Goal: Transaction & Acquisition: Register for event/course

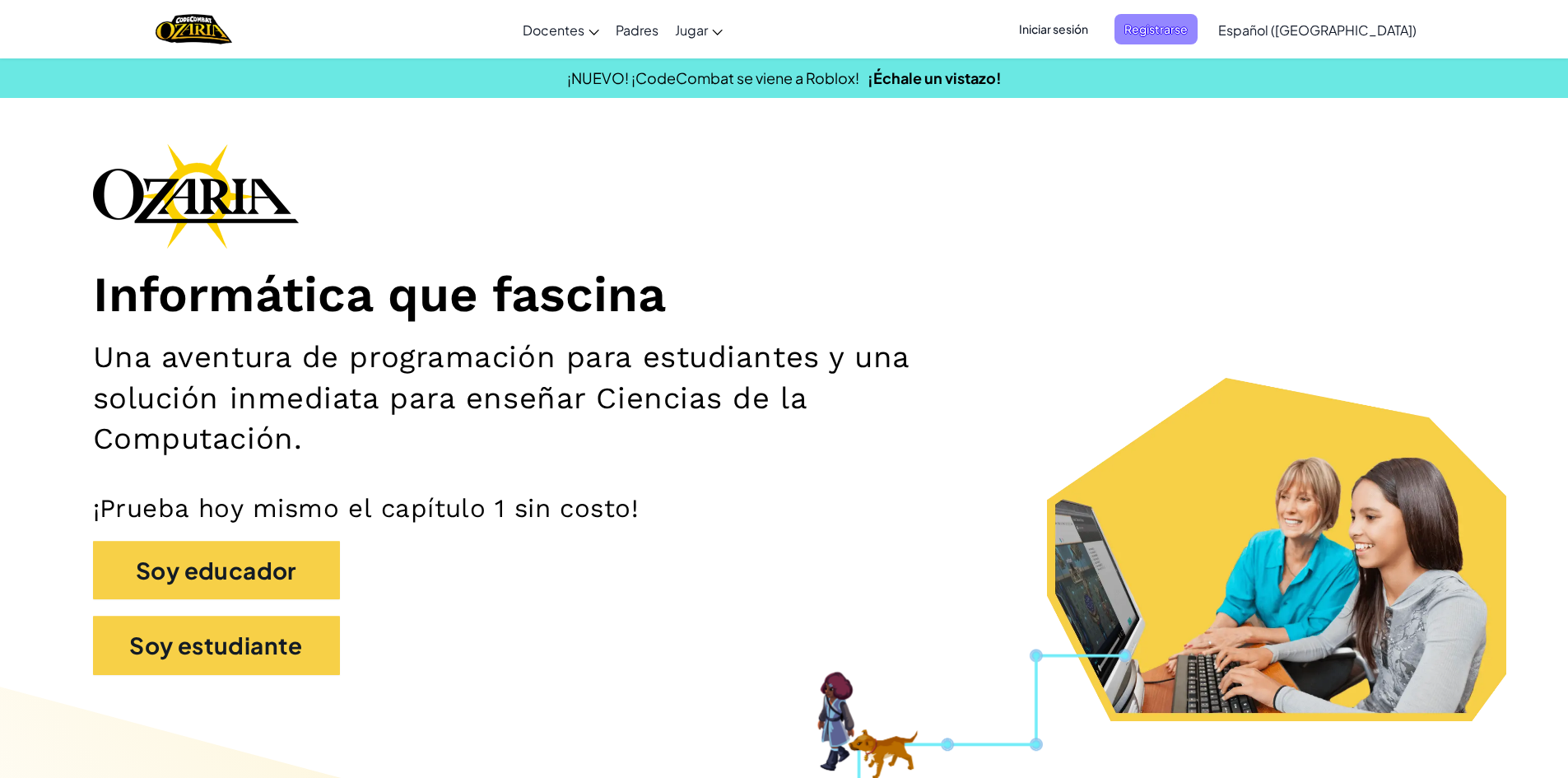
click at [1190, 26] on span "Registrarse" at bounding box center [1156, 29] width 83 height 31
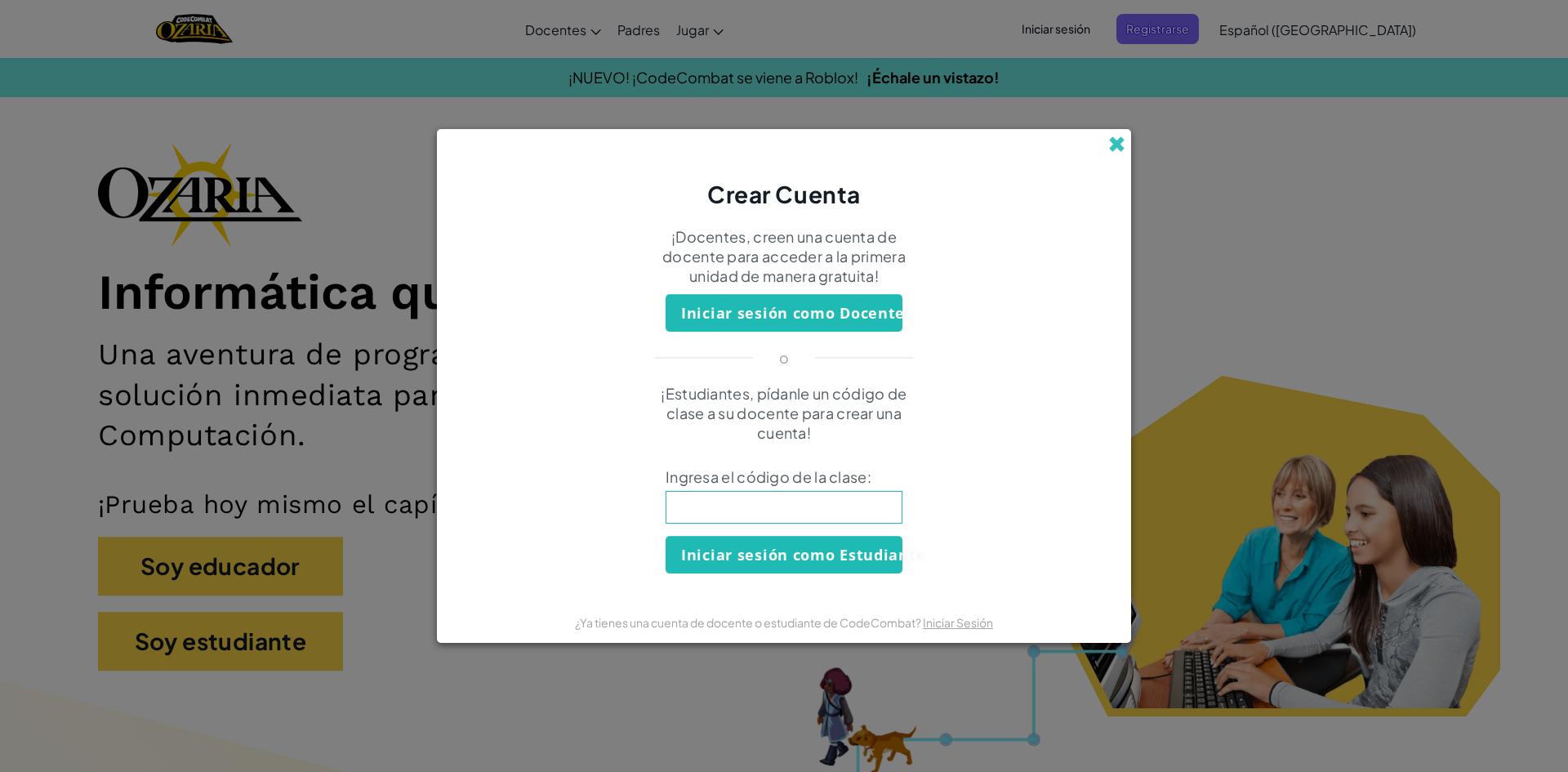
click at [1116, 151] on span at bounding box center [1116, 144] width 17 height 17
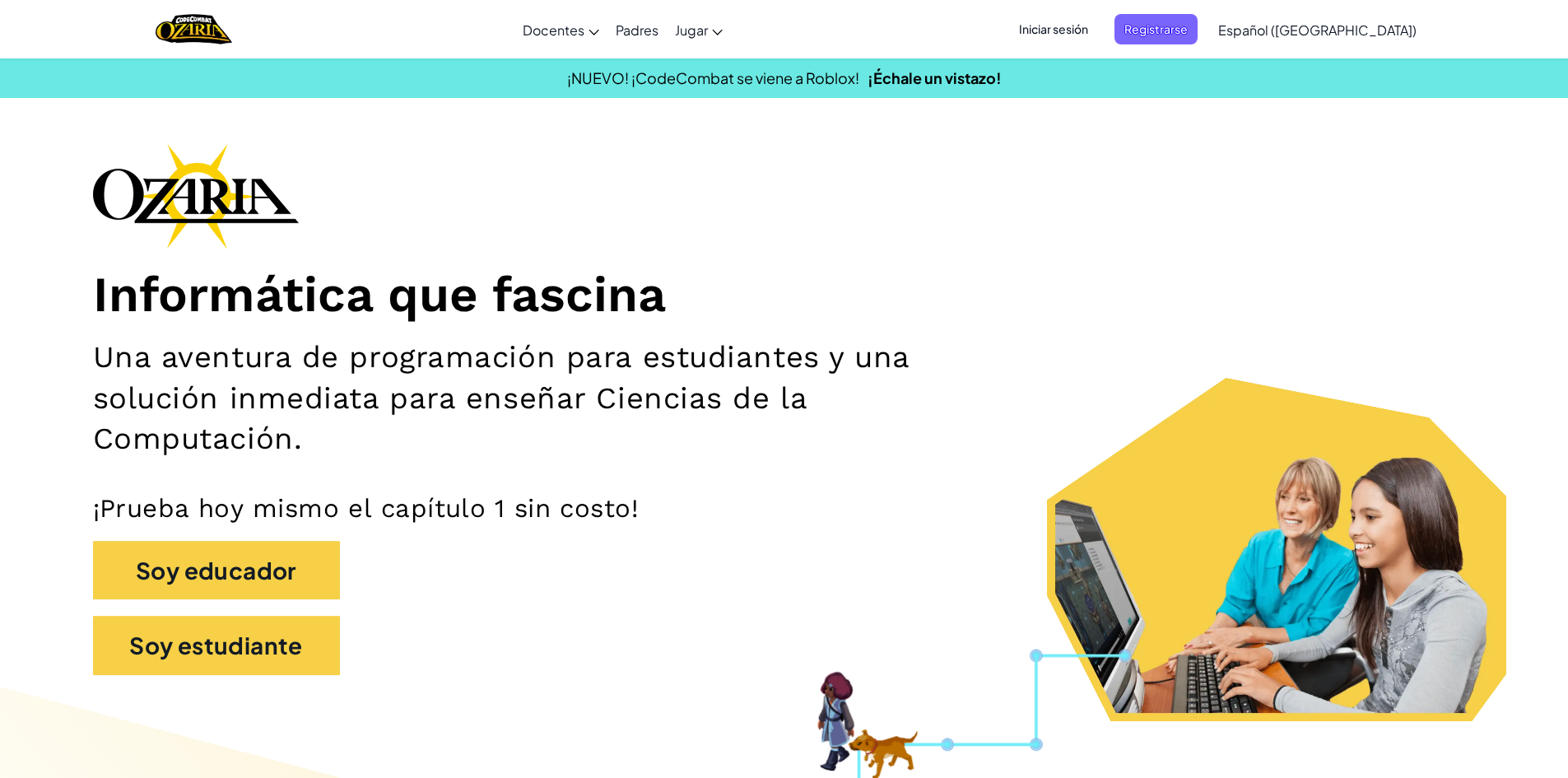
click at [1067, 32] on span "Iniciar sesión" at bounding box center [1054, 29] width 89 height 31
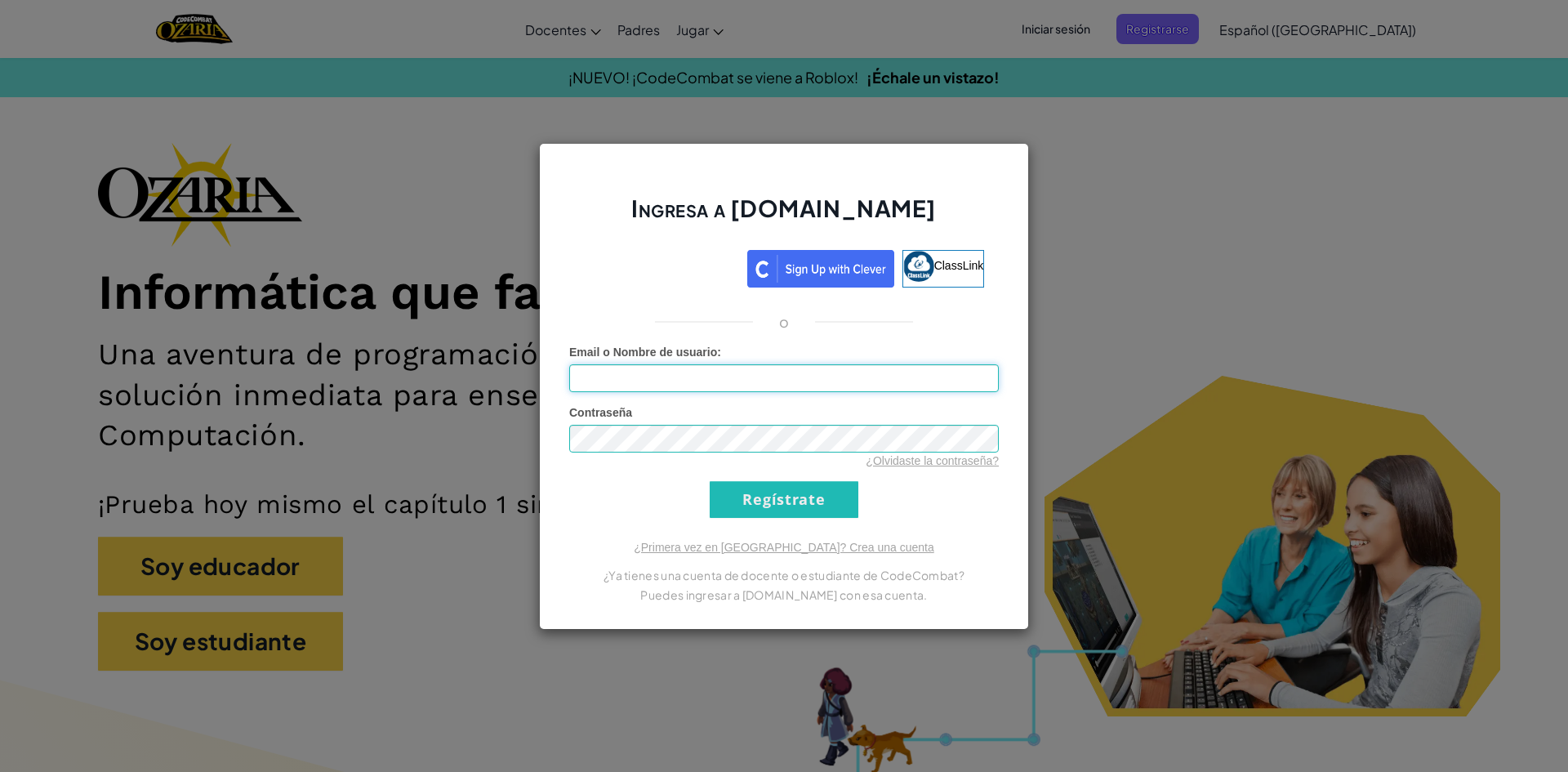
click at [628, 377] on input "Email o Nombre de usuario :" at bounding box center [784, 378] width 429 height 28
type input "e"
type input "E"
type input "[PERSON_NAME][EMAIL_ADDRESS][DOMAIN_NAME]"
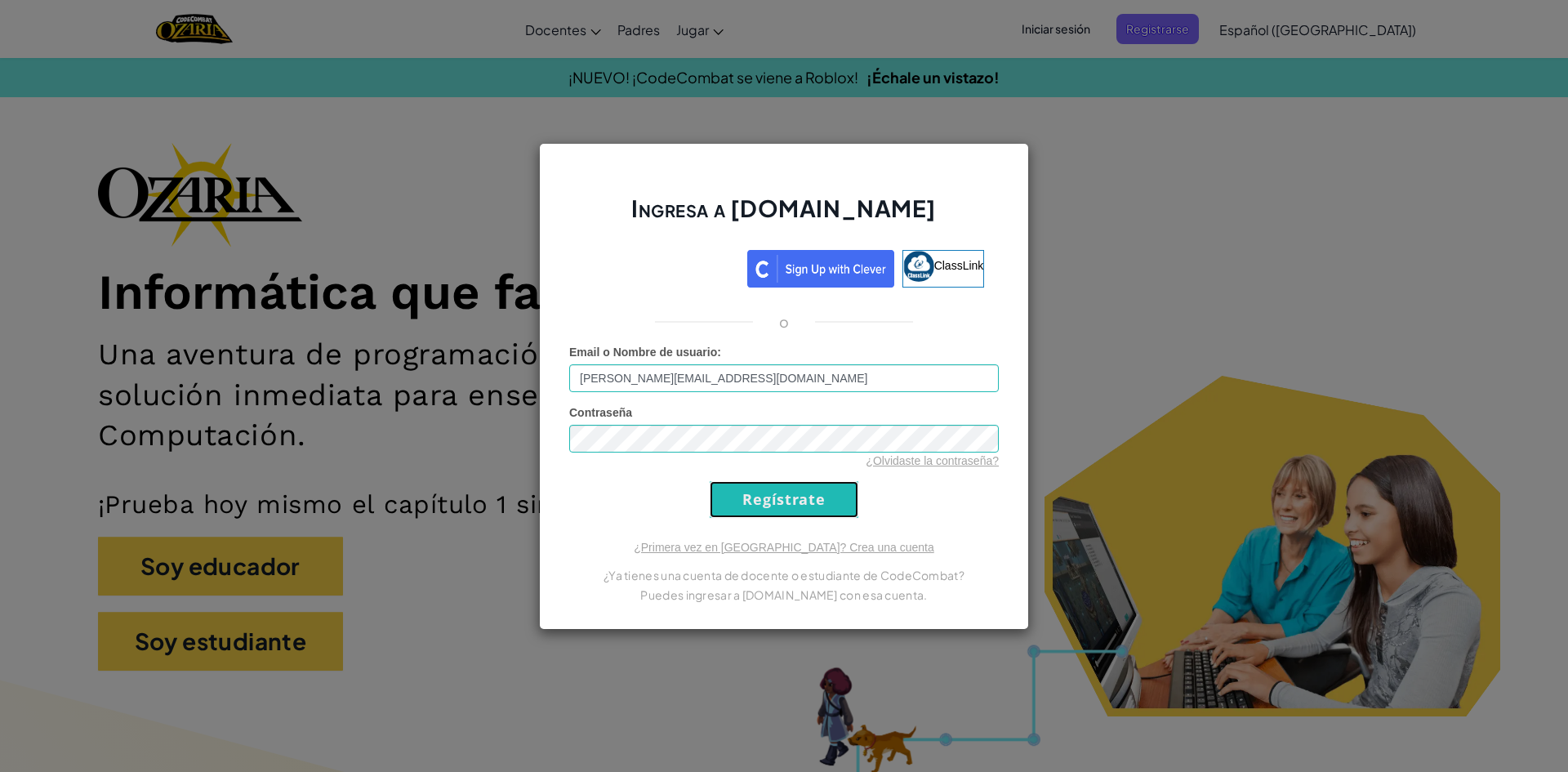
click at [758, 508] on input "Regístrate" at bounding box center [784, 500] width 149 height 37
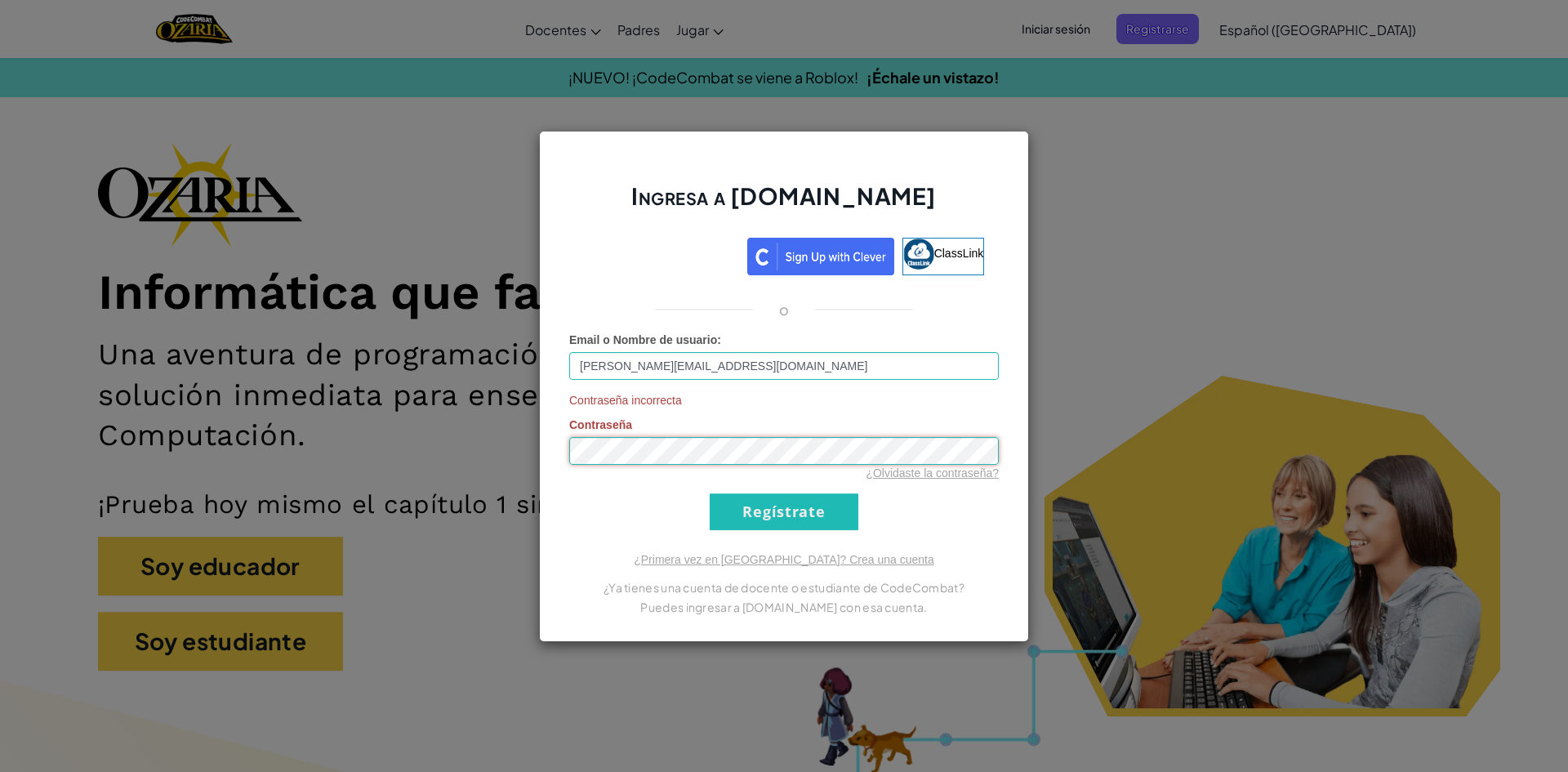
click at [512, 456] on div "Ingresa a [DOMAIN_NAME] ClassLink o Email o Nombre de usuario : [PERSON_NAME][E…" at bounding box center [784, 386] width 1568 height 772
click at [777, 518] on input "Regístrate" at bounding box center [784, 511] width 149 height 37
click at [778, 512] on input "Regístrate" at bounding box center [784, 511] width 149 height 37
click at [741, 367] on input "[PERSON_NAME][EMAIL_ADDRESS][DOMAIN_NAME]" at bounding box center [784, 366] width 429 height 28
click at [761, 527] on input "Regístrate" at bounding box center [784, 511] width 149 height 37
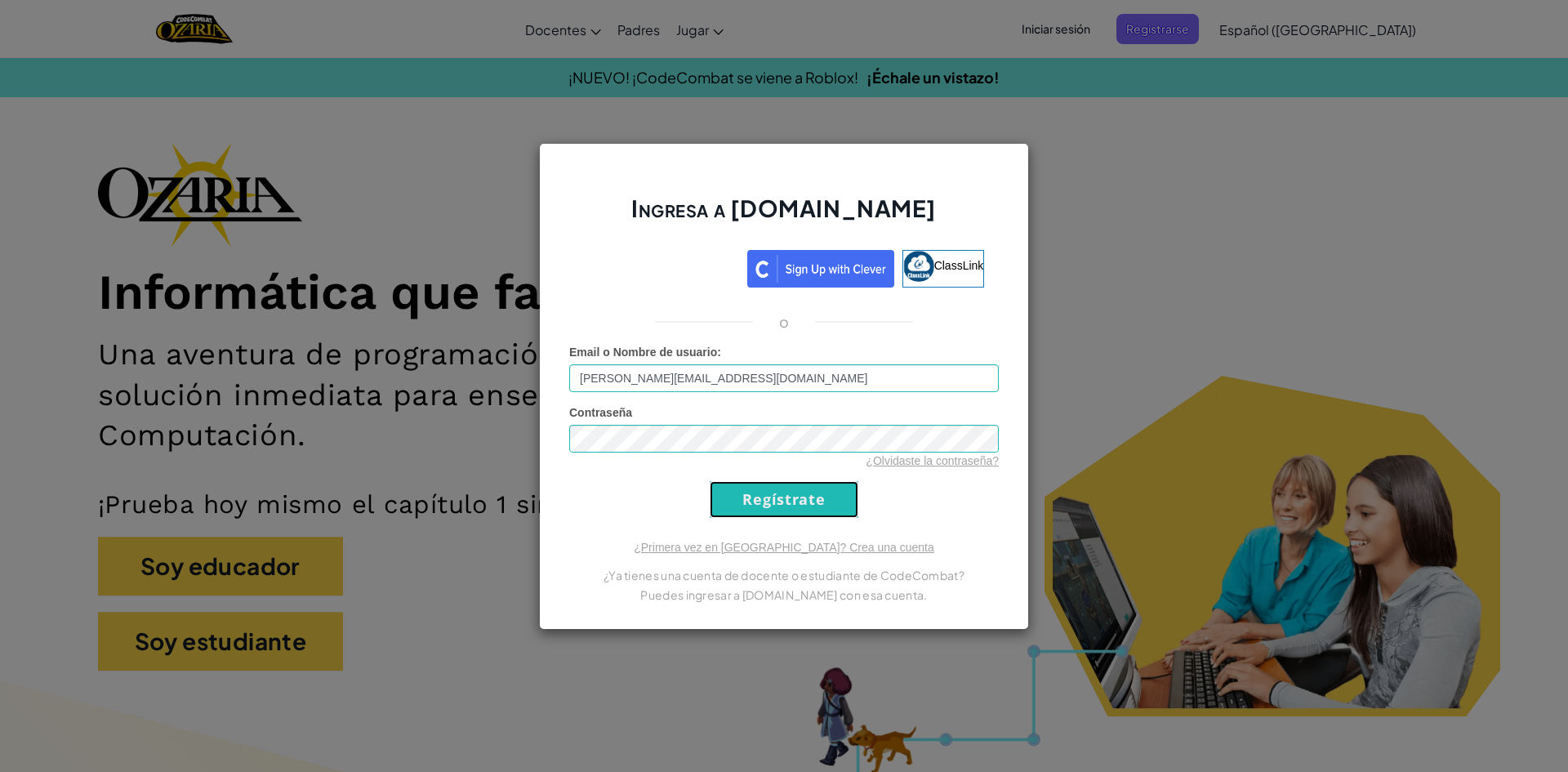
click at [773, 500] on input "Regístrate" at bounding box center [784, 500] width 149 height 37
